Goal: Complete application form

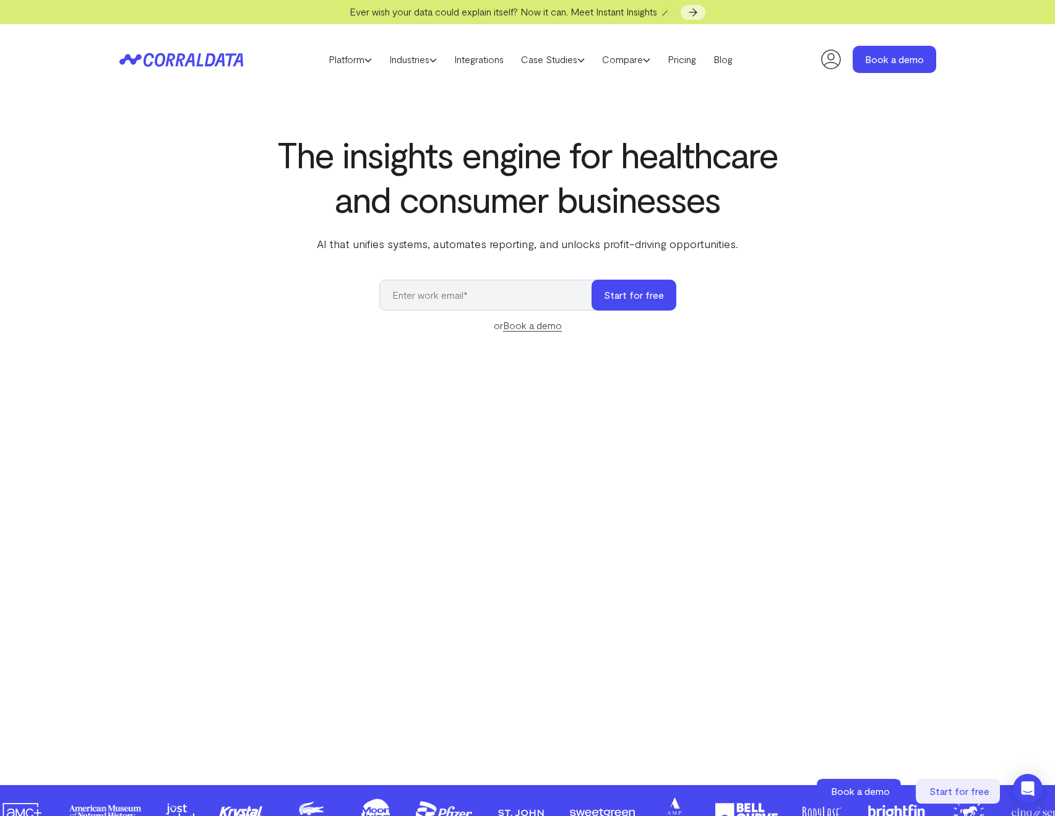
drag, startPoint x: 654, startPoint y: 233, endPoint x: 746, endPoint y: 183, distance: 104.6
click at [654, 232] on div "The insights engine for healthcare and consumer businesses AI that unifies syst…" at bounding box center [527, 192] width 505 height 120
click at [465, 295] on input "email" at bounding box center [491, 295] width 225 height 31
click at [965, 783] on icon at bounding box center [957, 791] width 84 height 25
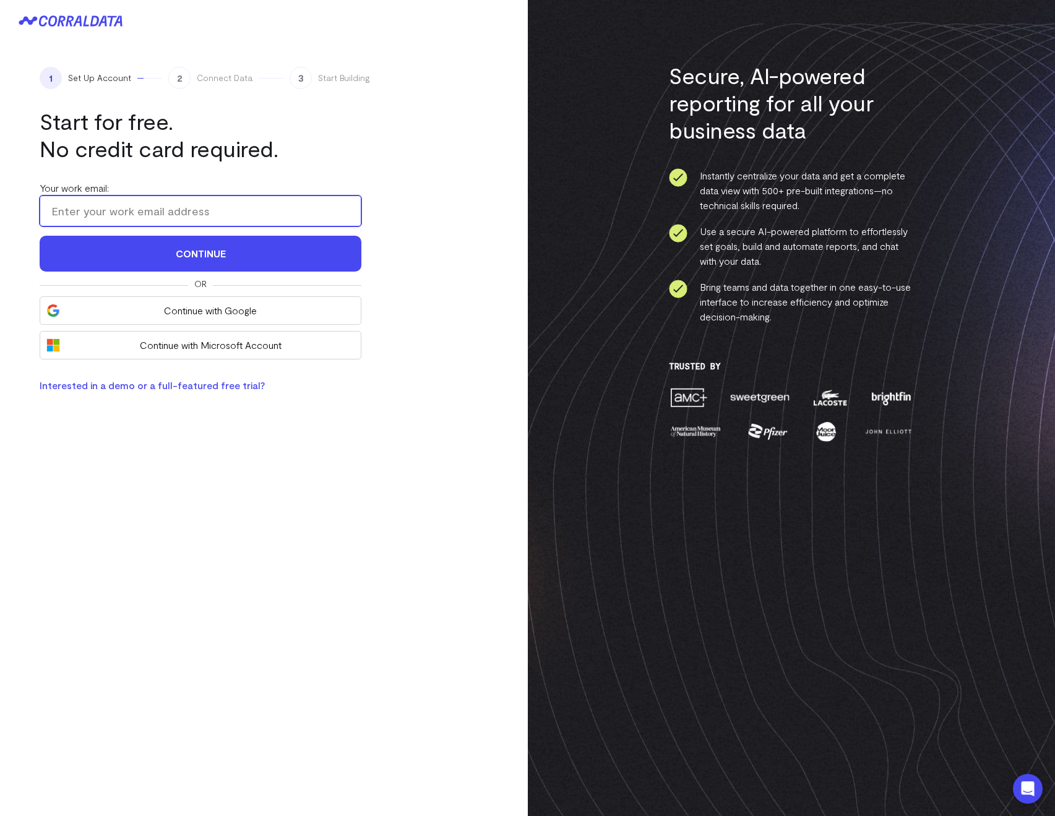
click at [87, 208] on input "Your work email:" at bounding box center [201, 210] width 322 height 31
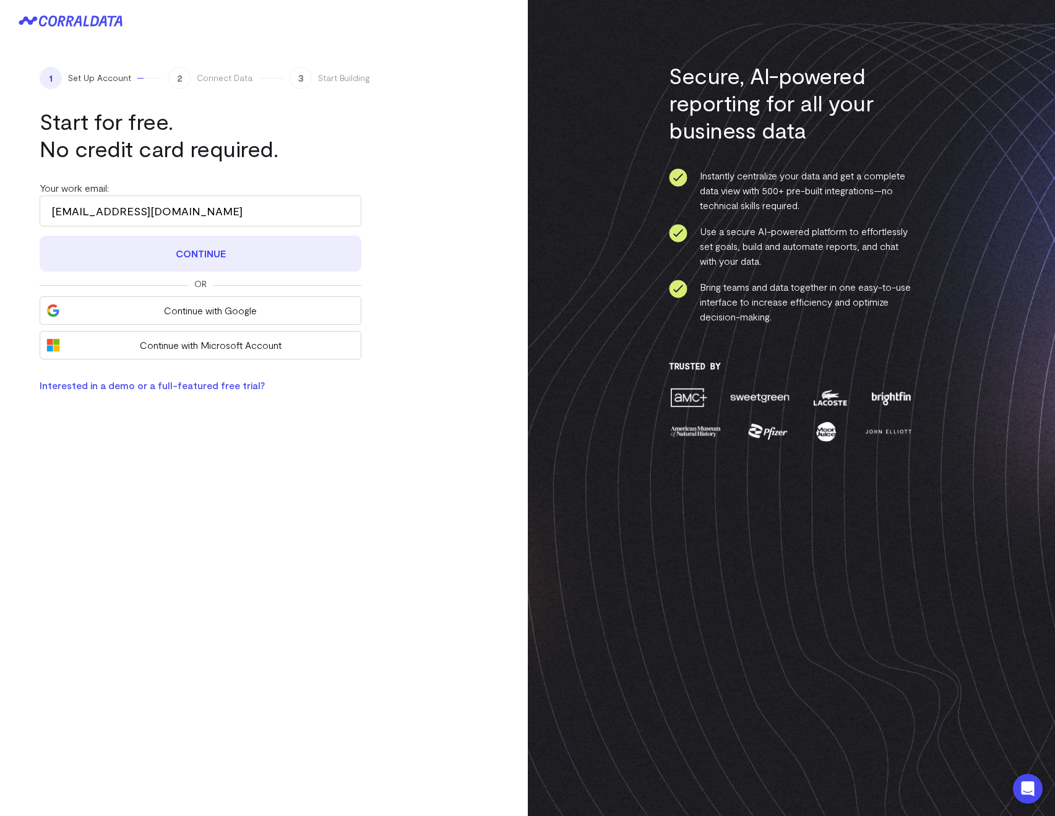
click at [122, 265] on button "Continue" at bounding box center [201, 254] width 322 height 36
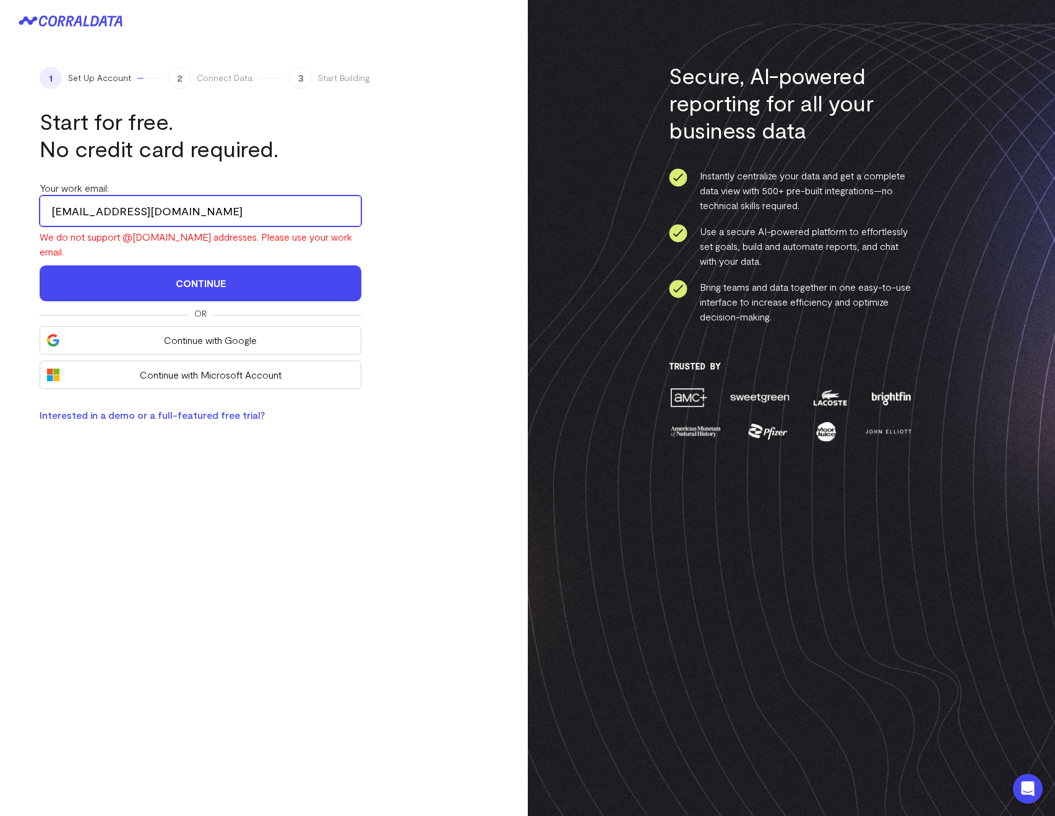
drag, startPoint x: 228, startPoint y: 213, endPoint x: 39, endPoint y: 200, distance: 189.7
click at [40, 200] on input "akriklivy+100525@gmail.com" at bounding box center [201, 210] width 322 height 31
type input "arthur+100525@corraldata.com"
click at [40, 265] on button "Continue" at bounding box center [201, 283] width 322 height 36
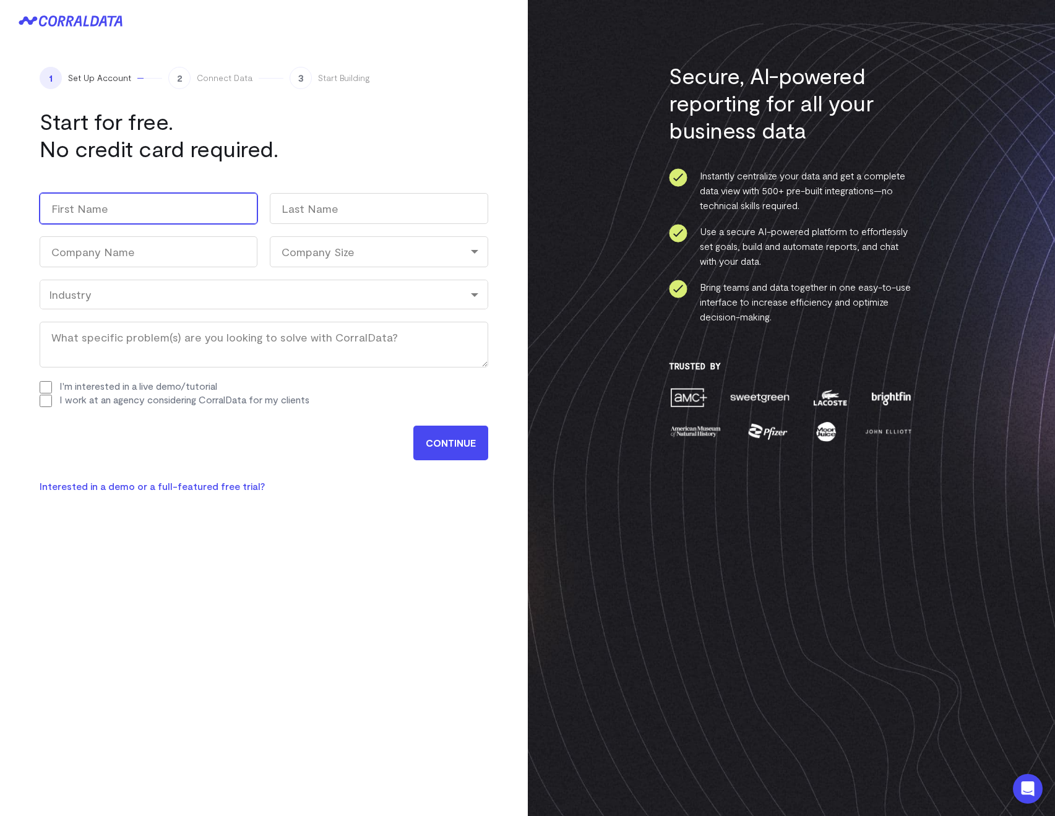
click at [81, 213] on input "First" at bounding box center [149, 208] width 218 height 31
type input "Arthur"
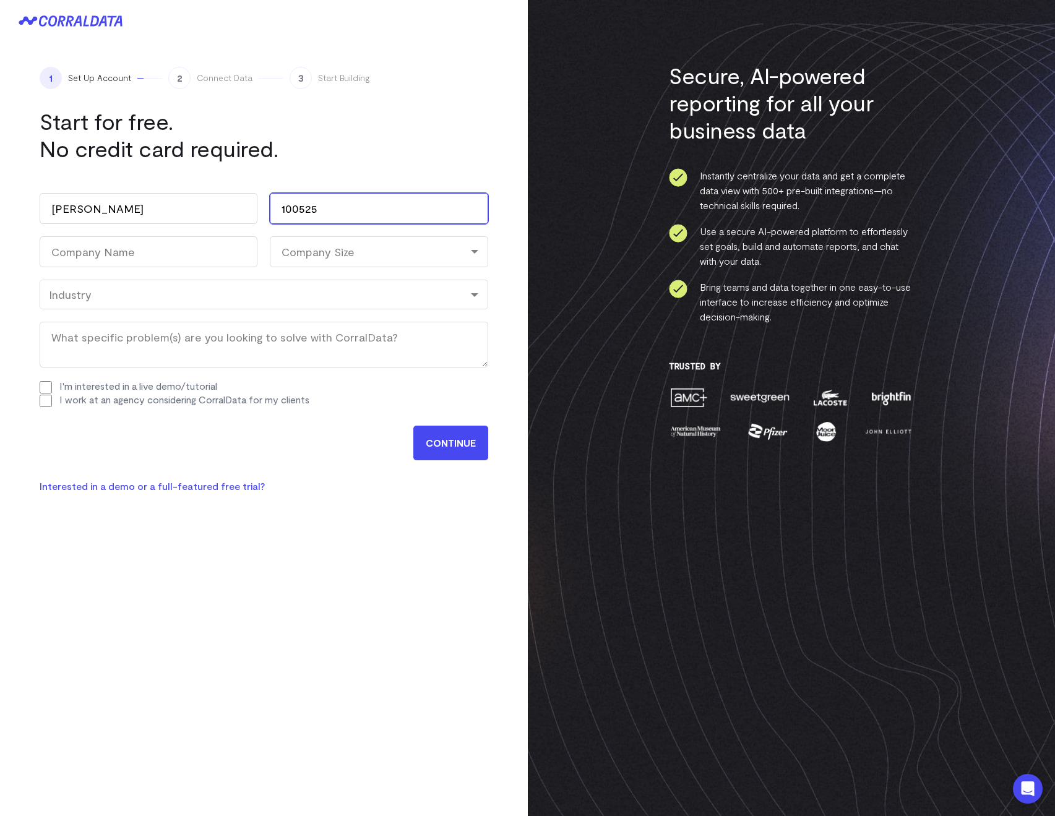
type input "100525"
type input "100525 Test"
click at [304, 251] on div "Company Size" at bounding box center [379, 251] width 218 height 31
click at [299, 329] on li "11-100" at bounding box center [379, 330] width 218 height 25
select select "11-100"
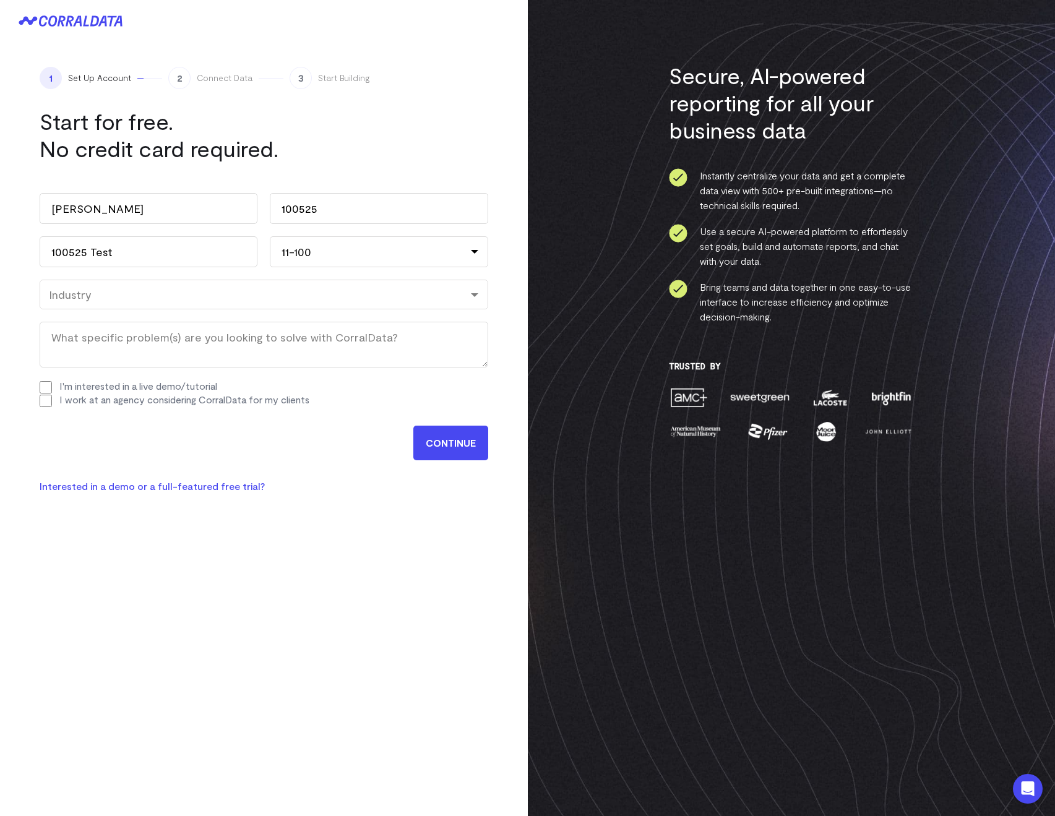
click at [161, 293] on div "Industry" at bounding box center [264, 295] width 430 height 14
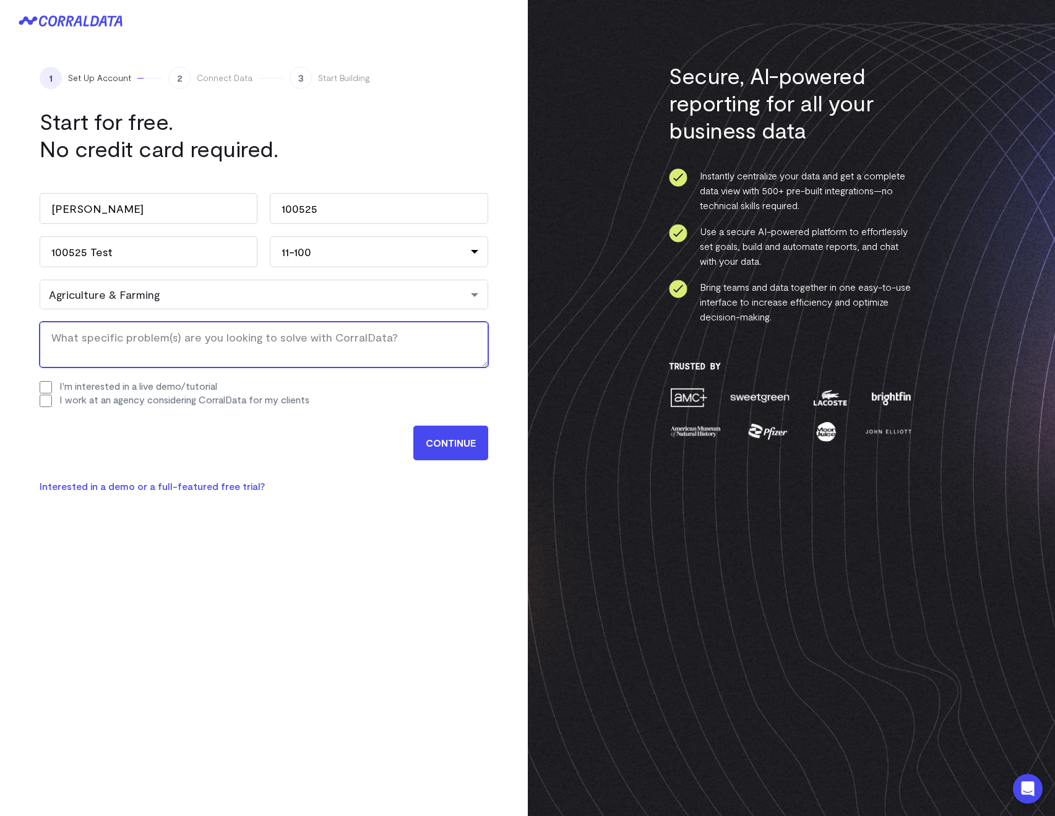
click at [93, 343] on textarea "What specific problem(s) are you looking to solve with CorralData? (Required)" at bounding box center [264, 345] width 448 height 46
type textarea "This is a test submission."
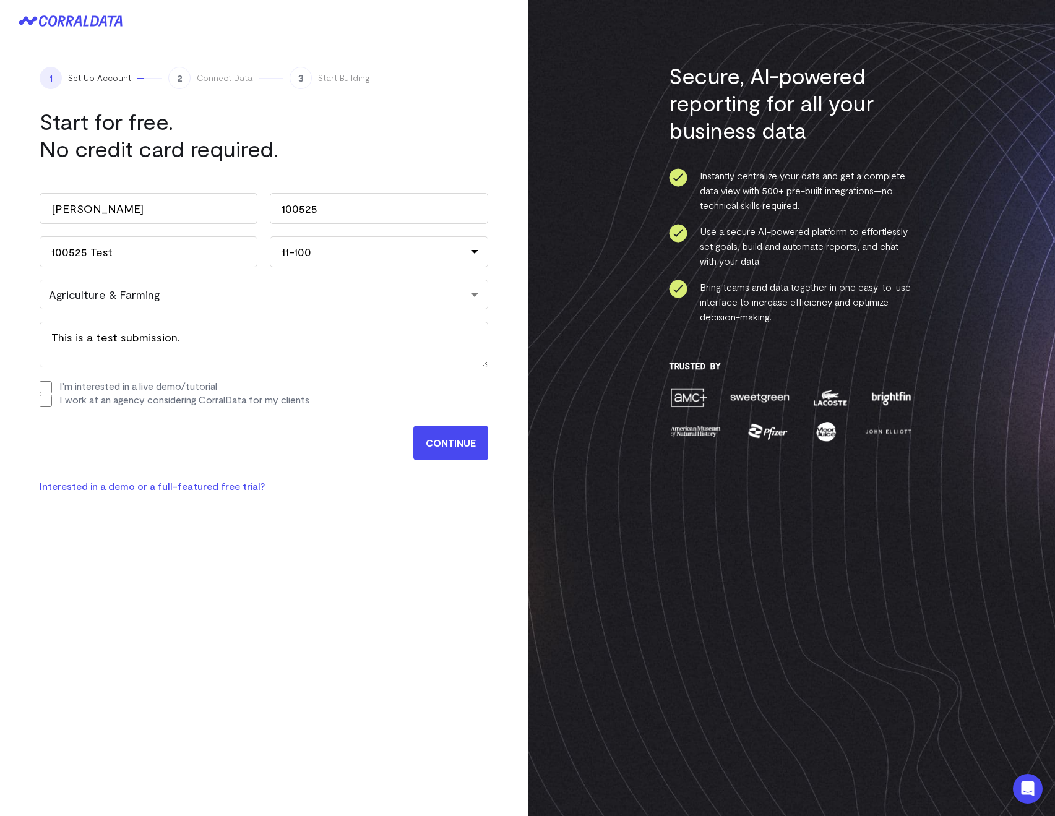
click at [49, 389] on input "I'm interested in a live demo/tutorial" at bounding box center [46, 387] width 12 height 12
checkbox input "true"
click at [49, 398] on input "I work at an agency considering CorralData for my clients" at bounding box center [46, 401] width 12 height 12
checkbox input "true"
click at [43, 390] on input "I'm interested in a live demo/tutorial" at bounding box center [46, 387] width 12 height 12
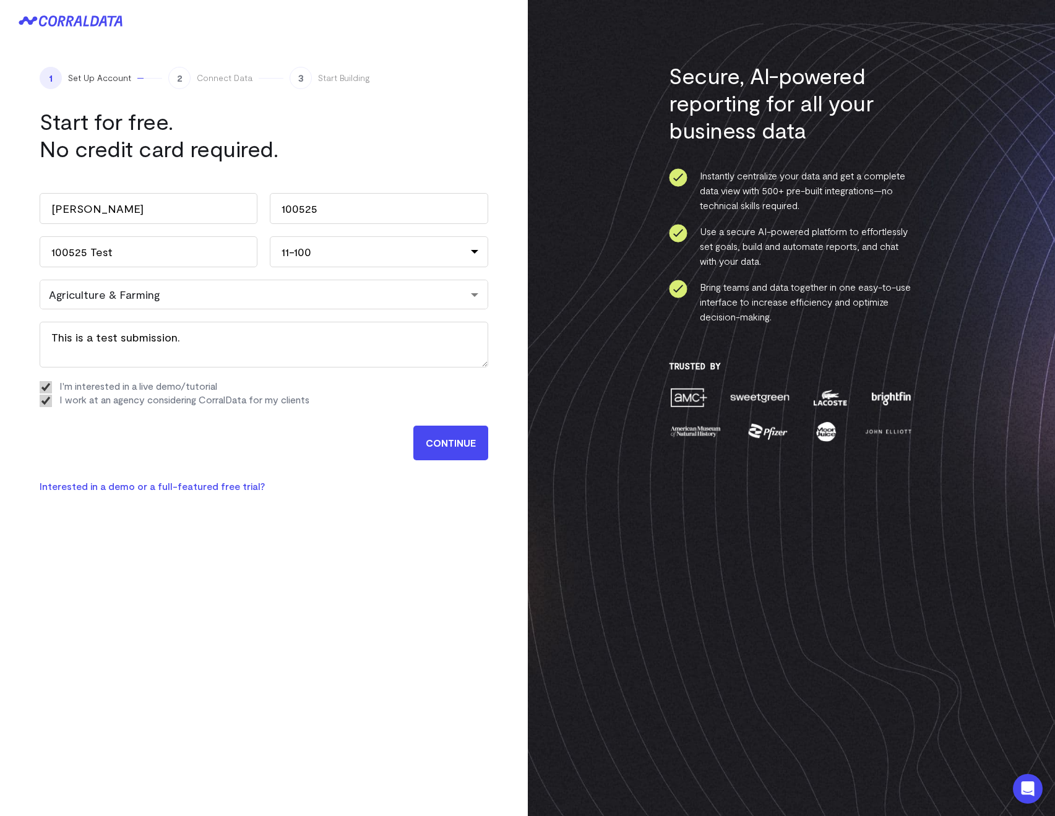
checkbox input "false"
click at [45, 400] on input "I work at an agency considering CorralData for my clients" at bounding box center [46, 401] width 12 height 12
checkbox input "false"
drag, startPoint x: 428, startPoint y: 437, endPoint x: 436, endPoint y: 435, distance: 8.3
click at [427, 437] on input "CONTINUE" at bounding box center [450, 443] width 75 height 35
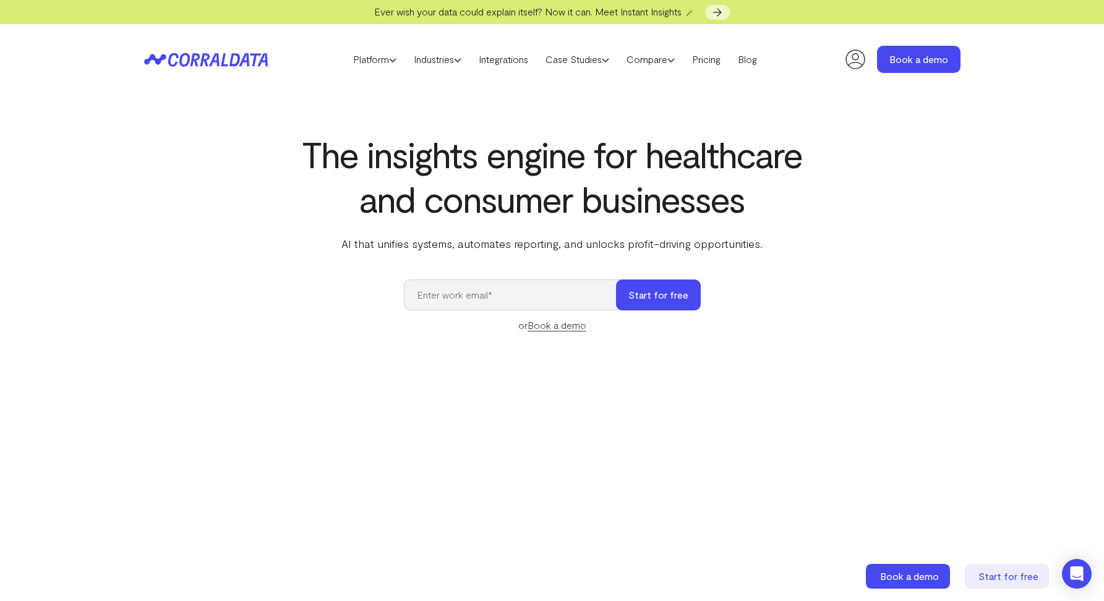
click at [854, 59] on icon at bounding box center [855, 59] width 20 height 20
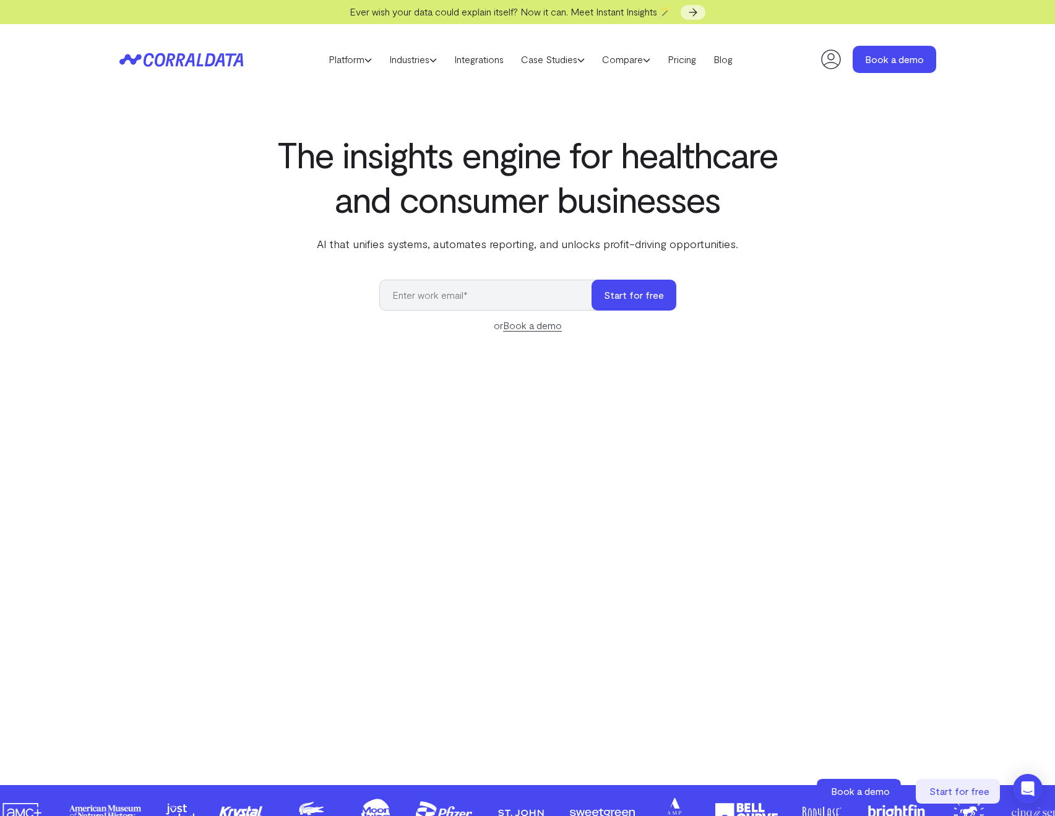
click at [820, 57] on icon at bounding box center [830, 59] width 25 height 25
click at [126, 294] on div "The insights engine for healthcare and consumer businesses AI that unifies syst…" at bounding box center [527, 430] width 891 height 597
click at [349, 62] on link "Platform" at bounding box center [350, 59] width 61 height 19
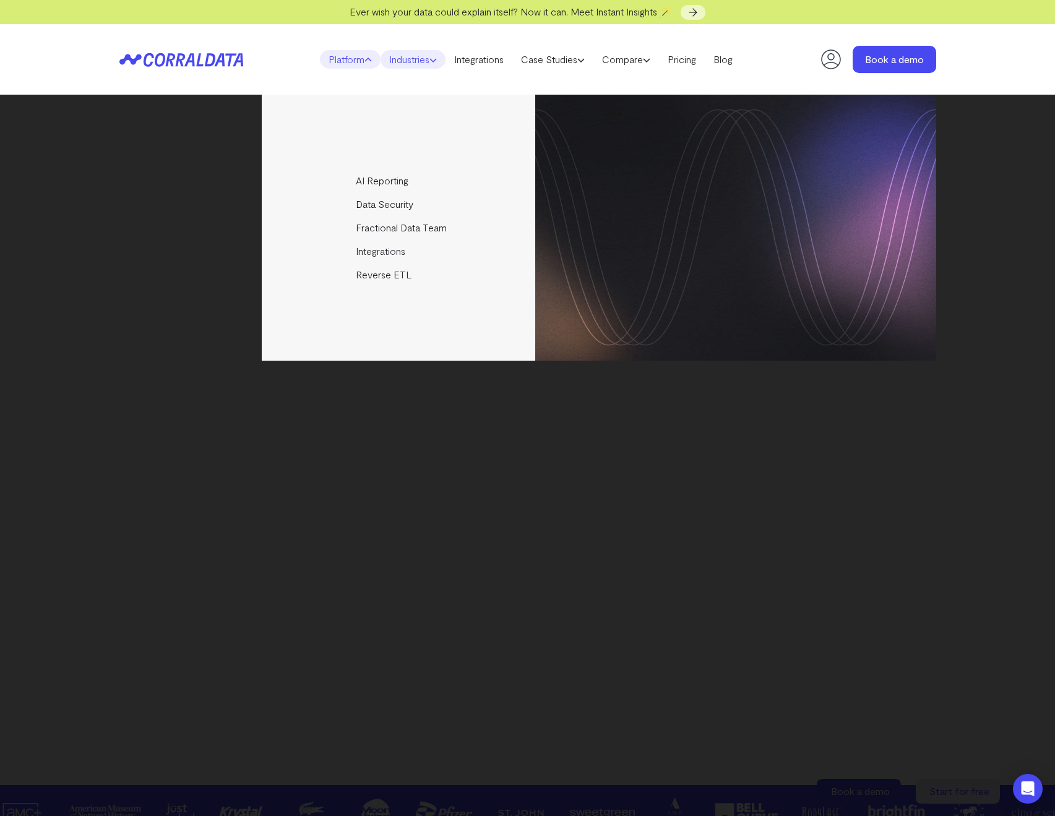
click at [405, 61] on link "Industries" at bounding box center [412, 59] width 65 height 19
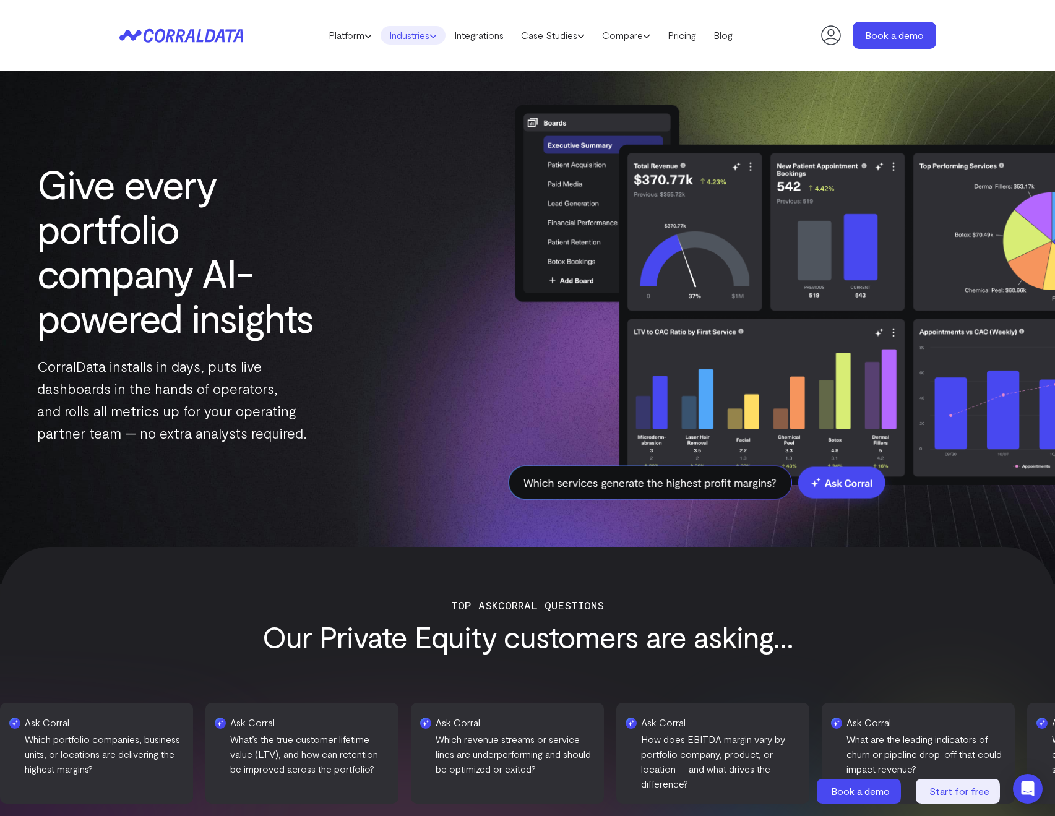
click at [400, 30] on link "Industries" at bounding box center [412, 35] width 65 height 19
